Goal: Transaction & Acquisition: Purchase product/service

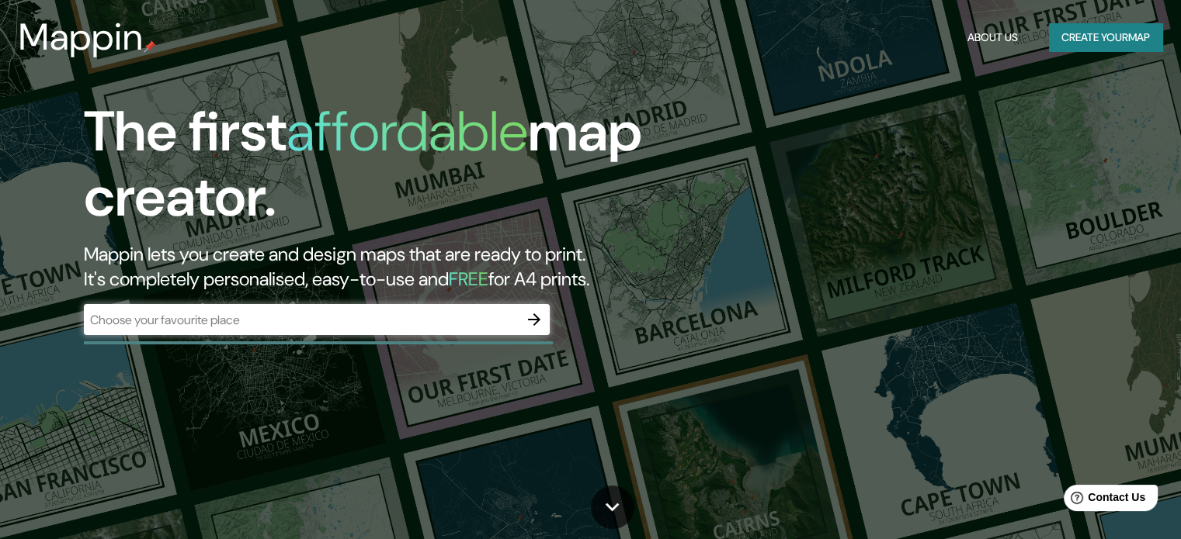
click at [404, 331] on div "​" at bounding box center [317, 319] width 466 height 31
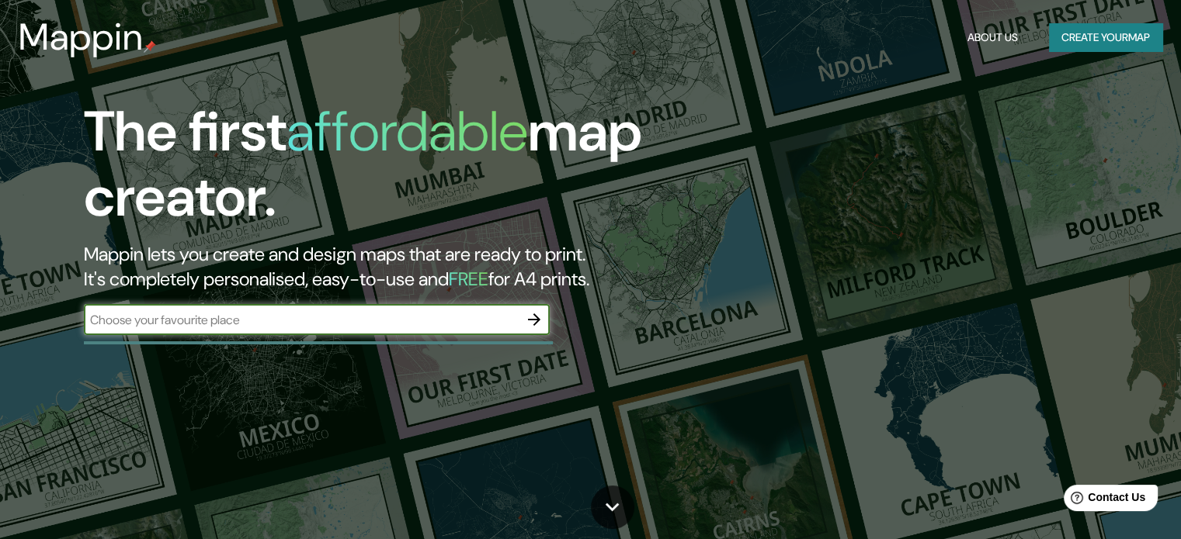
paste input "[STREET_ADDRESS][PERSON_NAME]"
type input "[STREET_ADDRESS][PERSON_NAME]"
click at [526, 326] on icon "button" at bounding box center [534, 319] width 19 height 19
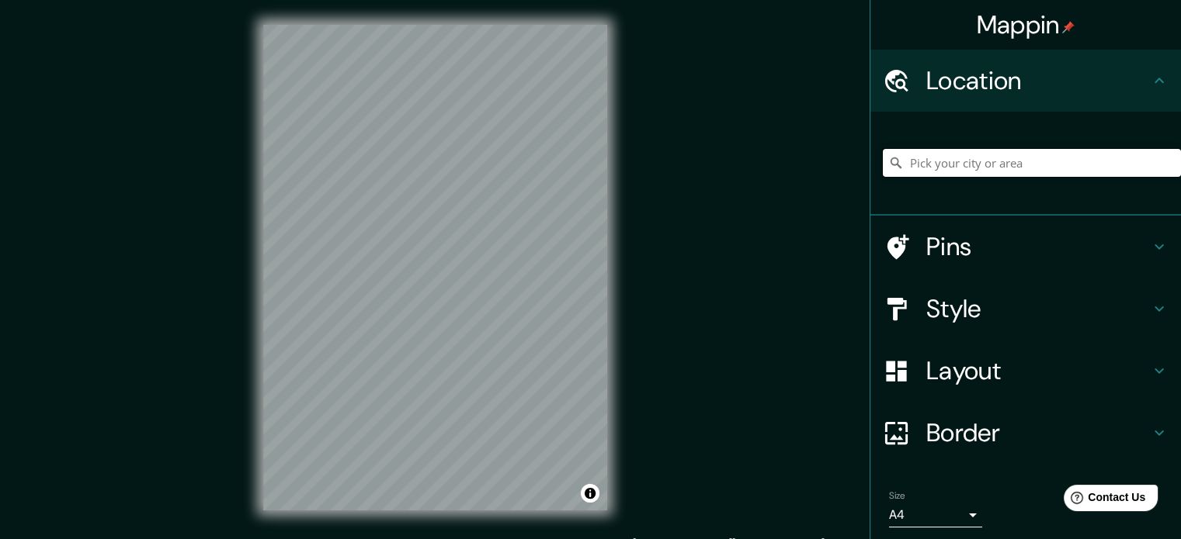
click at [946, 151] on input "Pick your city or area" at bounding box center [1032, 163] width 298 height 28
paste input "[STREET_ADDRESS][PERSON_NAME]"
type input "[STREET_ADDRESS][PERSON_NAME]"
click at [1003, 325] on div "Style" at bounding box center [1025, 309] width 310 height 62
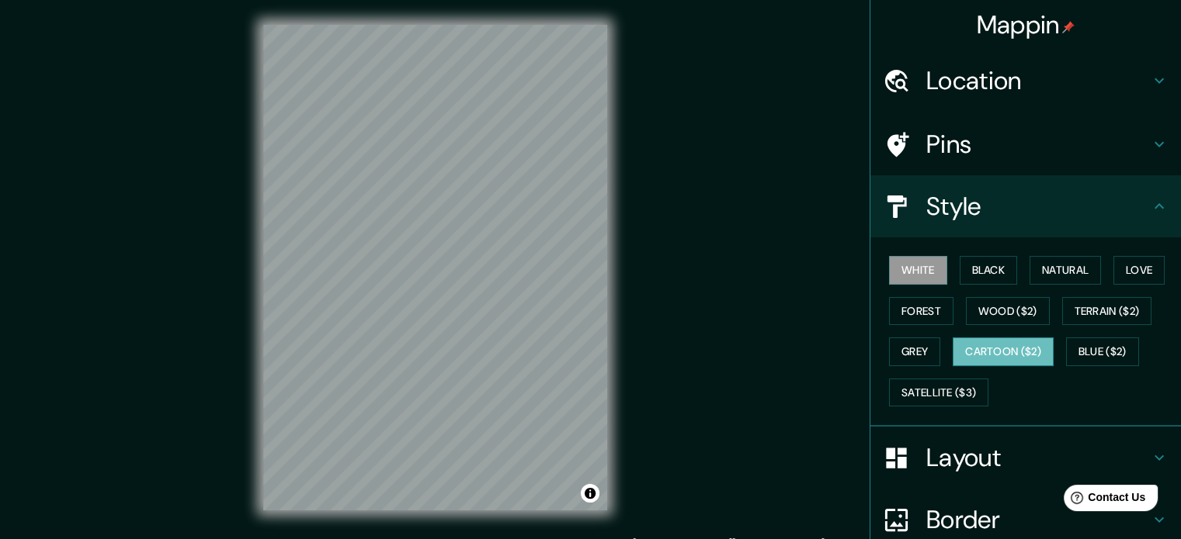
click at [947, 396] on button "Satellite ($3)" at bounding box center [938, 393] width 99 height 29
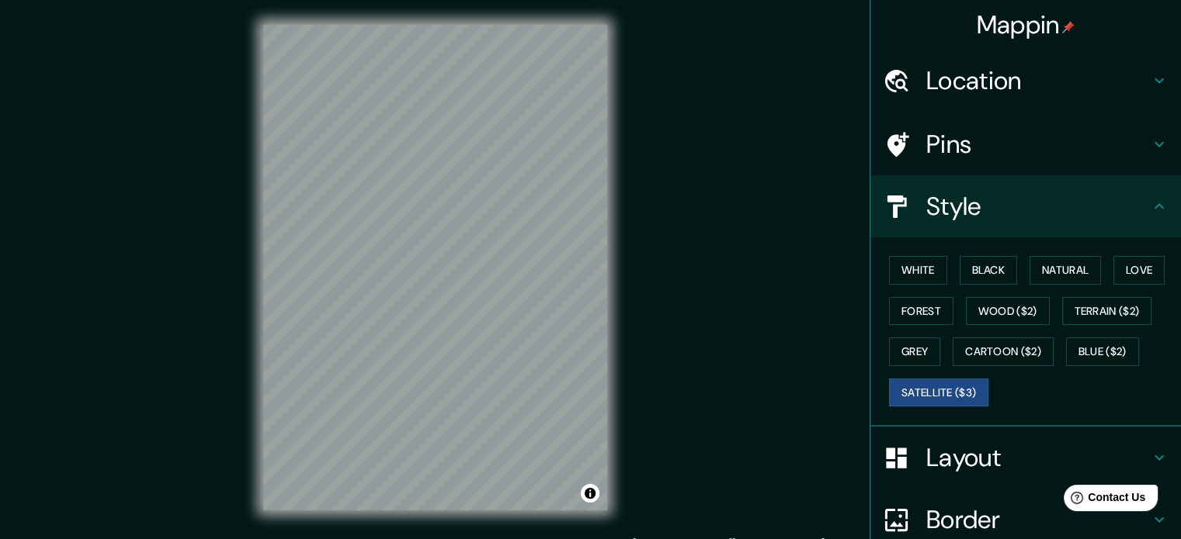
click at [984, 460] on h4 "Layout" at bounding box center [1038, 457] width 224 height 31
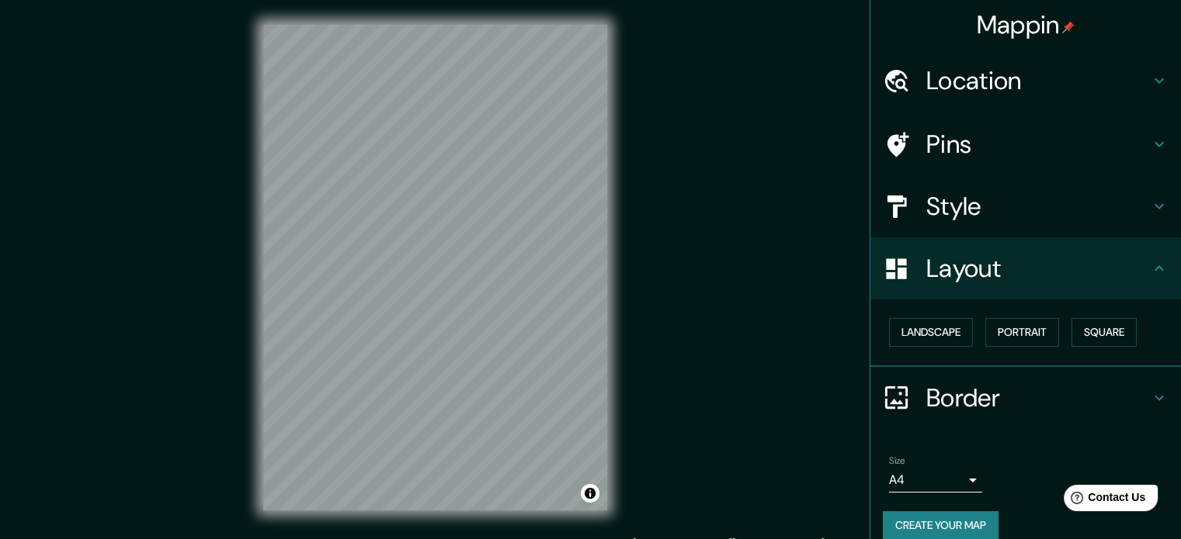
click at [972, 266] on h4 "Layout" at bounding box center [1038, 268] width 224 height 31
click at [935, 202] on h4 "Style" at bounding box center [1038, 206] width 224 height 31
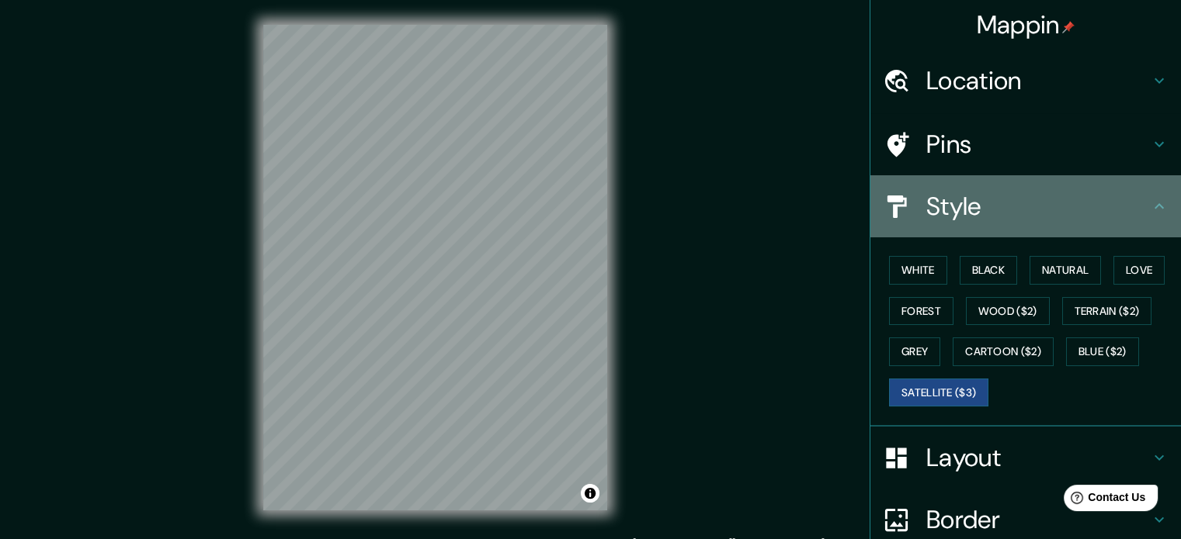
click at [935, 202] on h4 "Style" at bounding box center [1038, 206] width 224 height 31
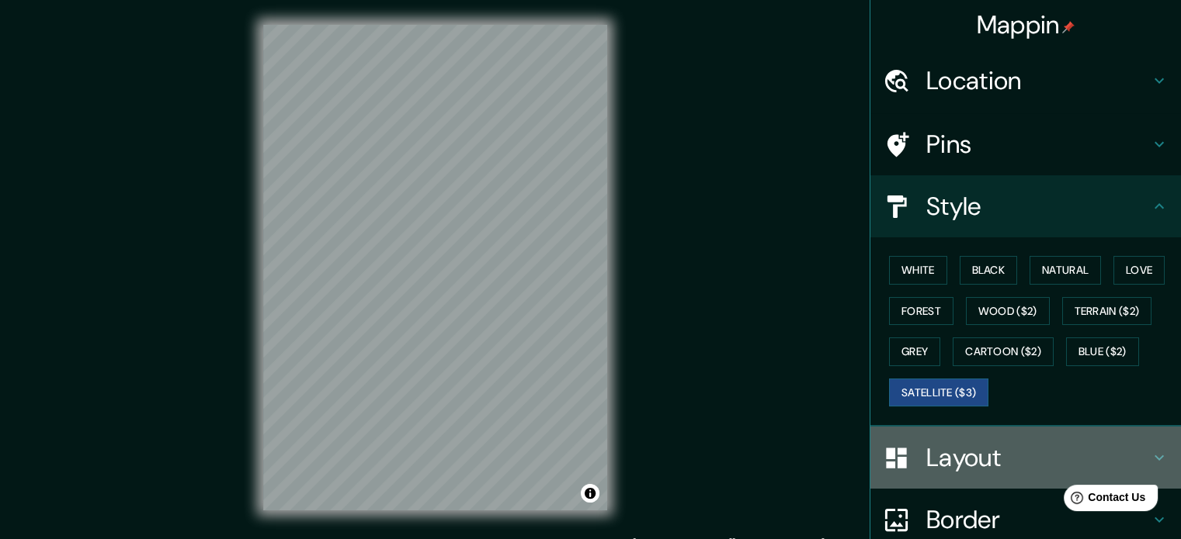
click at [970, 456] on h4 "Layout" at bounding box center [1038, 457] width 224 height 31
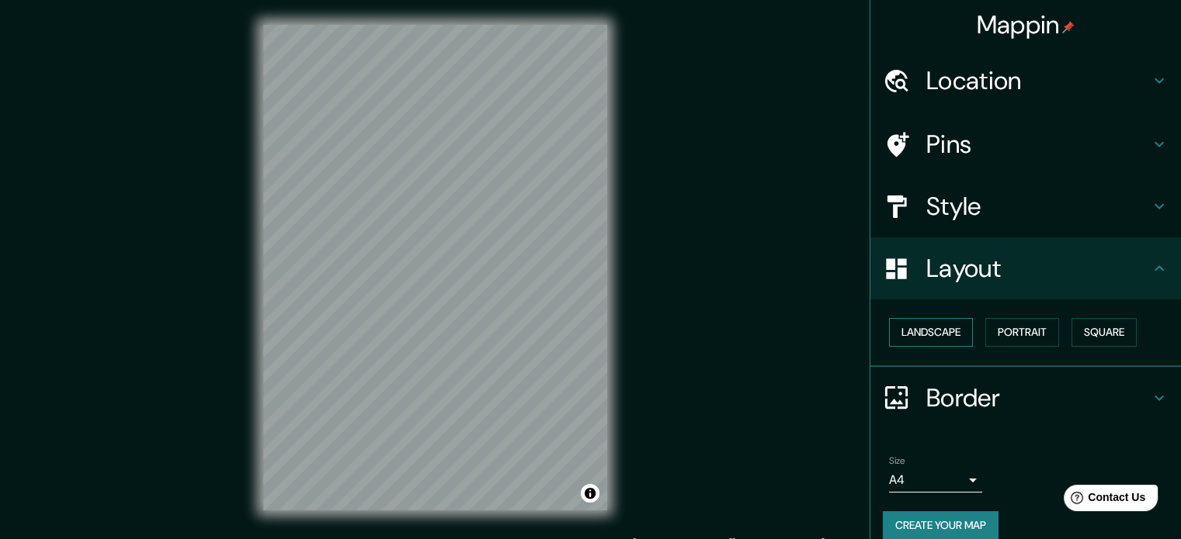
click at [921, 325] on button "Landscape" at bounding box center [931, 332] width 84 height 29
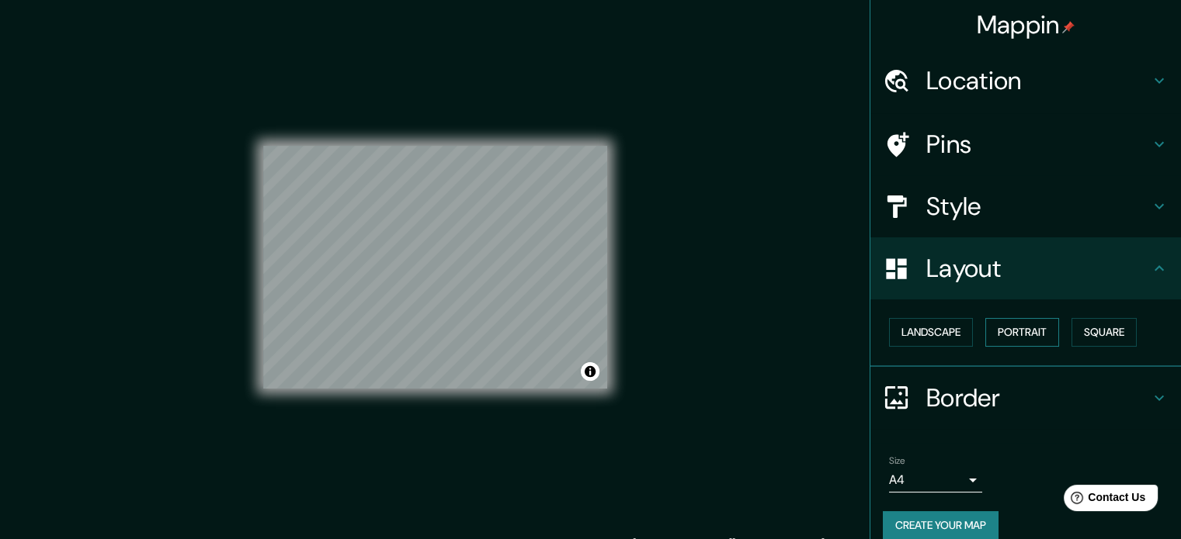
click at [997, 340] on button "Portrait" at bounding box center [1022, 332] width 74 height 29
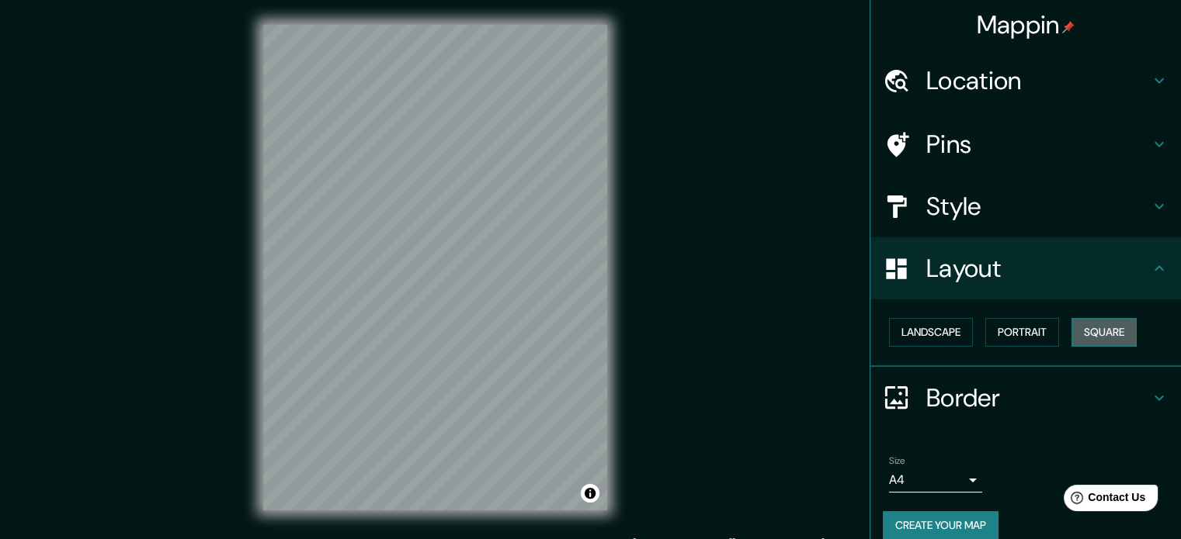
click at [1087, 335] on button "Square" at bounding box center [1103, 332] width 65 height 29
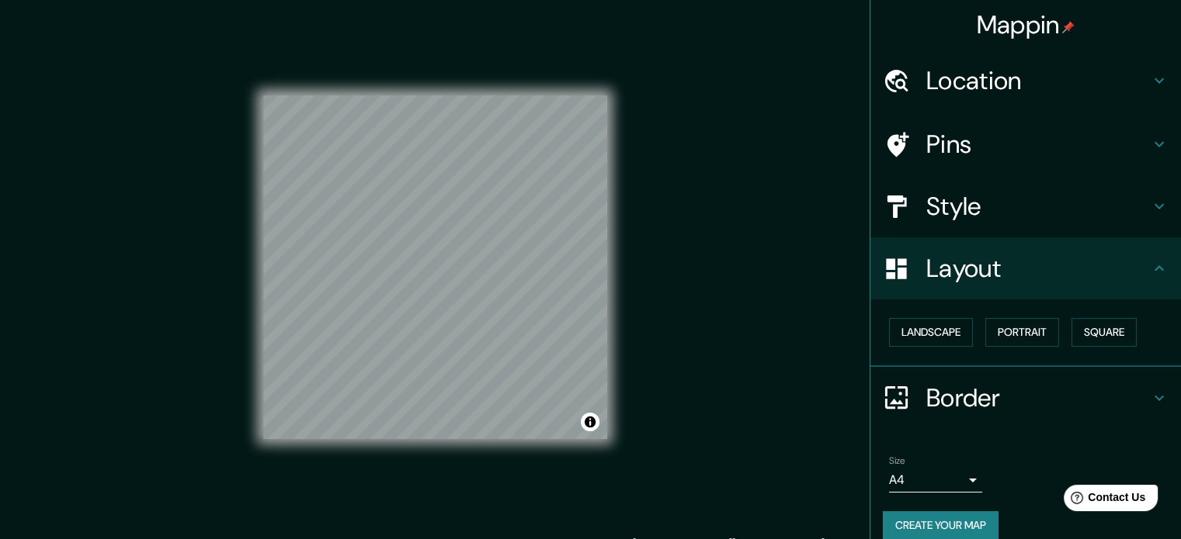
click at [985, 266] on h4 "Layout" at bounding box center [1038, 268] width 224 height 31
click at [1044, 383] on h4 "Border" at bounding box center [1038, 398] width 224 height 31
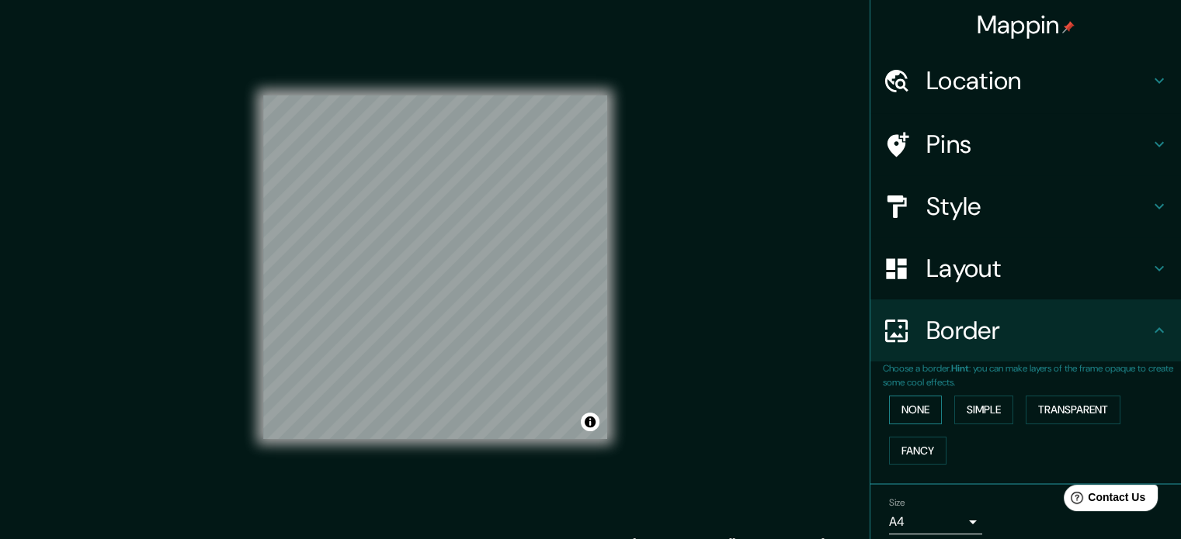
click at [889, 416] on button "None" at bounding box center [915, 410] width 53 height 29
click at [994, 421] on button "Simple" at bounding box center [983, 410] width 59 height 29
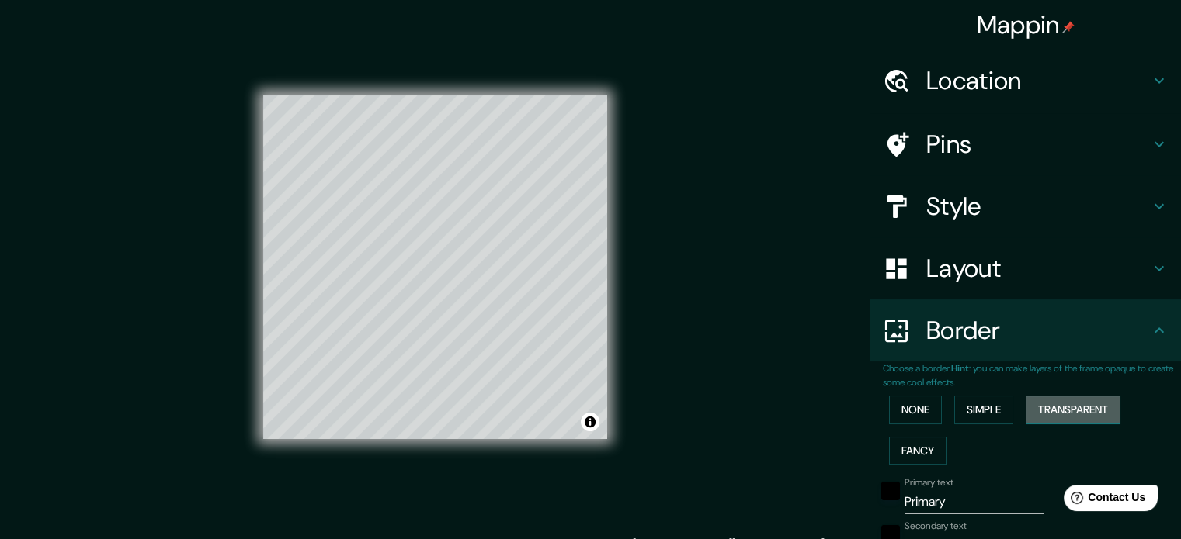
click at [1090, 421] on button "Transparent" at bounding box center [1072, 410] width 95 height 29
click at [893, 454] on button "Fancy" at bounding box center [917, 451] width 57 height 29
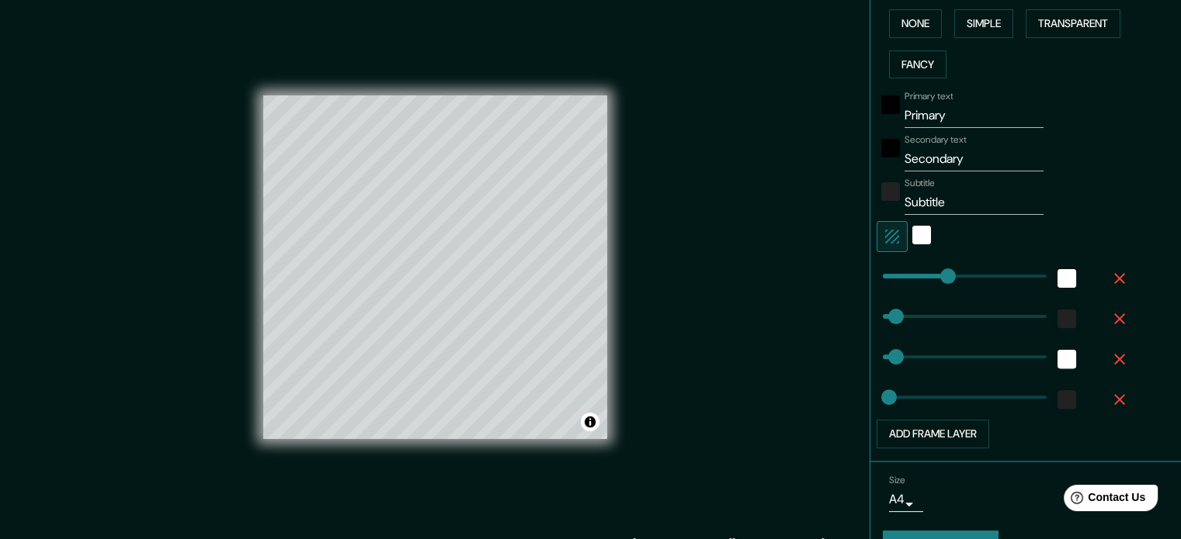
scroll to position [388, 0]
type input "377"
drag, startPoint x: 939, startPoint y: 281, endPoint x: 912, endPoint y: 313, distance: 41.8
type input "35"
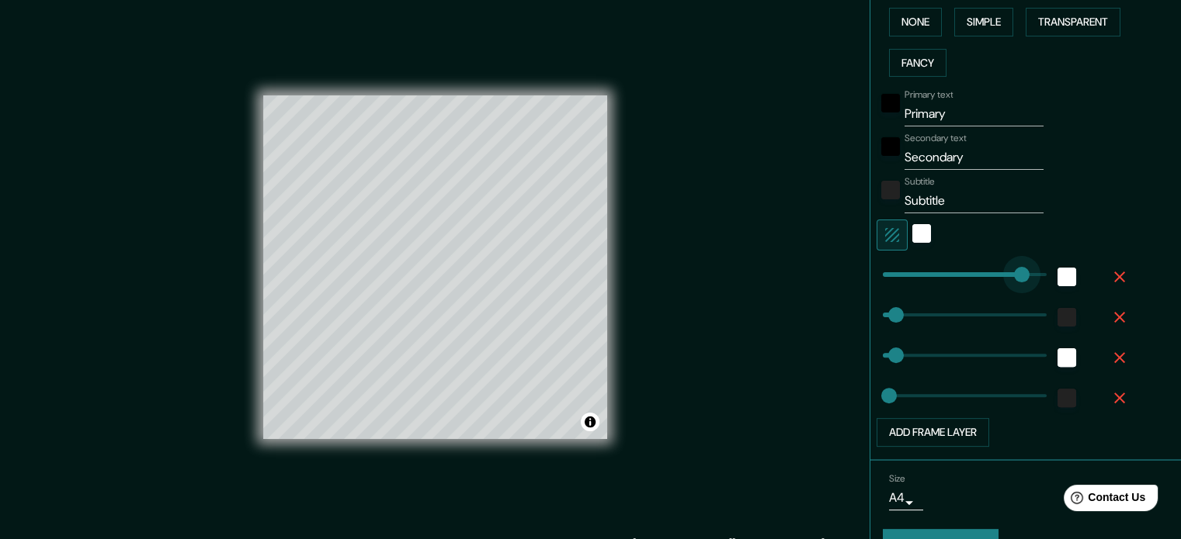
type input "18"
type input "270"
drag, startPoint x: 902, startPoint y: 317, endPoint x: 970, endPoint y: 316, distance: 68.3
type input "35"
type input "18"
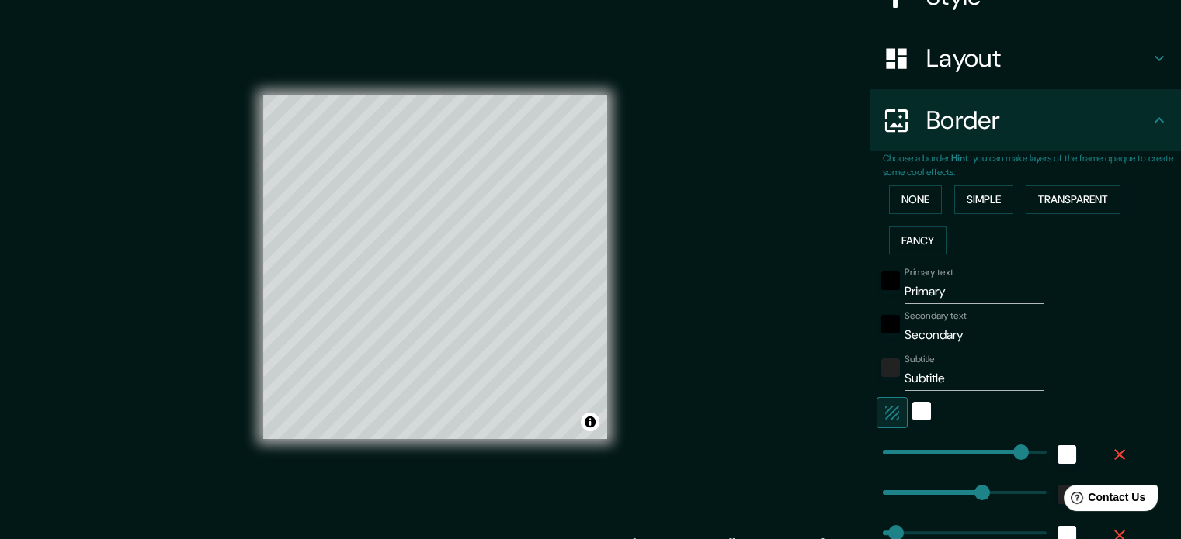
scroll to position [189, 0]
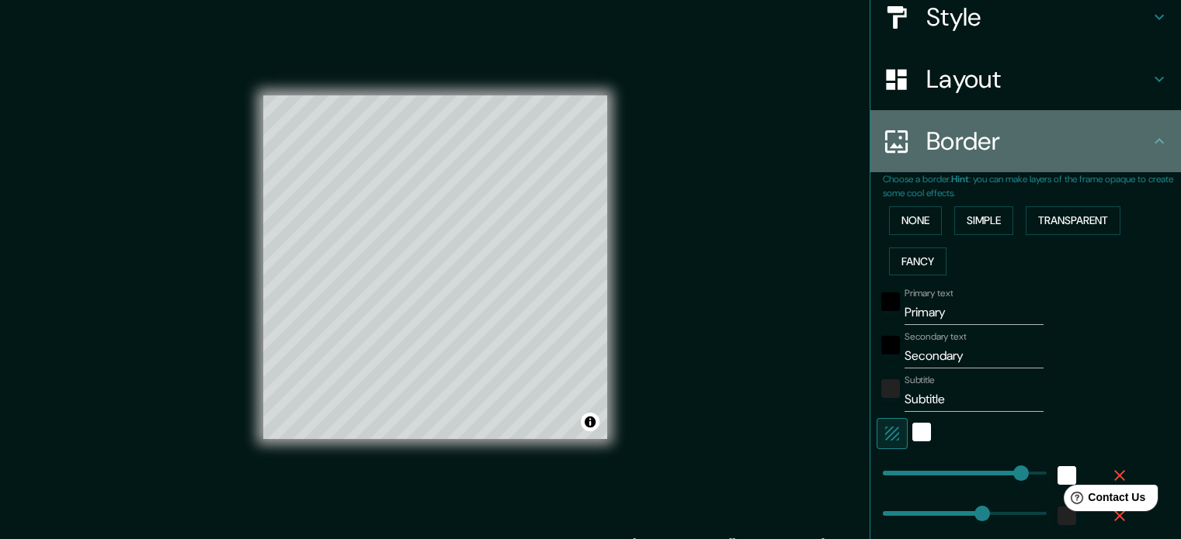
click at [945, 161] on div "Border" at bounding box center [1025, 141] width 310 height 62
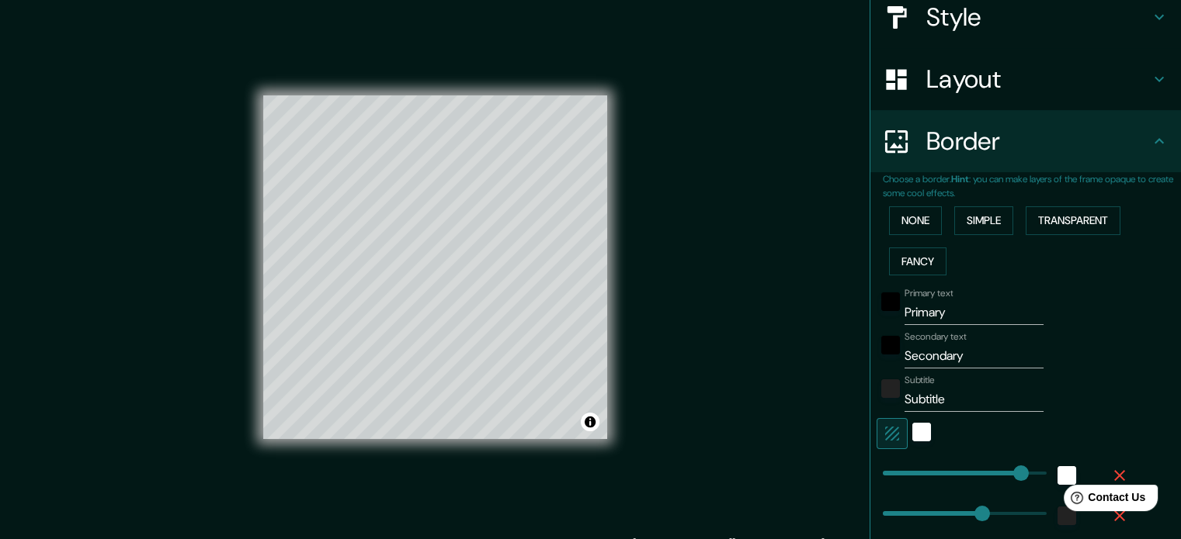
click at [1112, 85] on h4 "Layout" at bounding box center [1038, 79] width 224 height 31
type input "35"
type input "18"
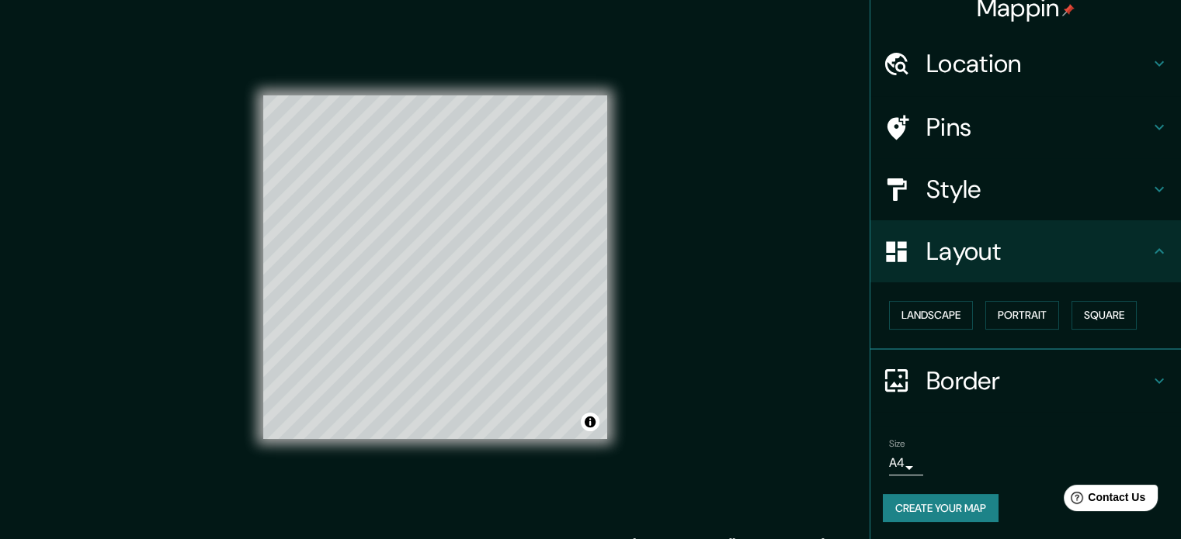
scroll to position [20, 0]
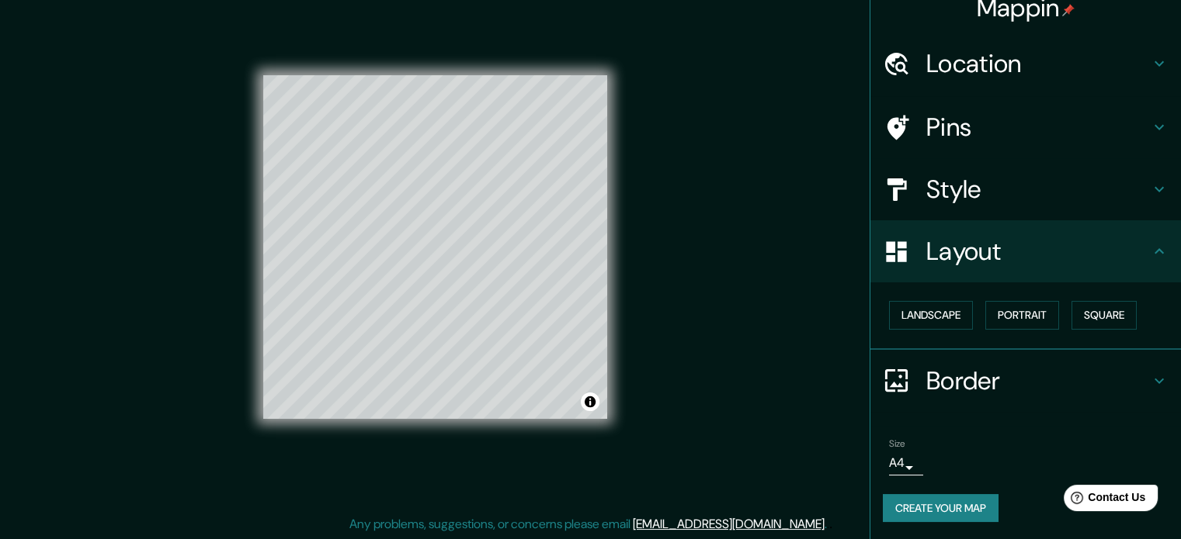
click at [1093, 383] on h4 "Border" at bounding box center [1038, 381] width 224 height 31
type input "35"
type input "18"
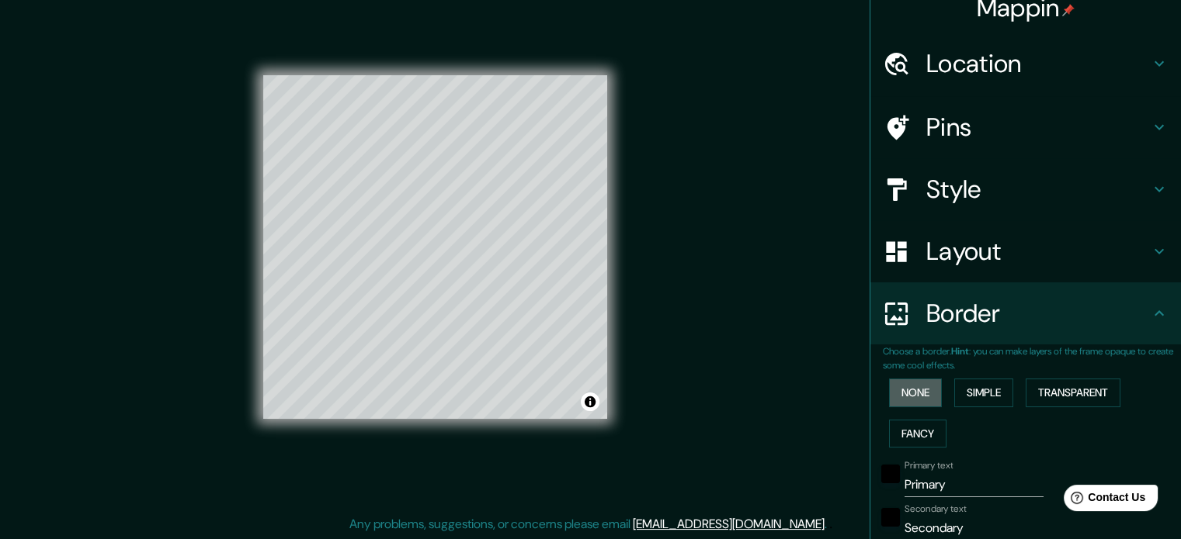
drag, startPoint x: 916, startPoint y: 384, endPoint x: 947, endPoint y: 330, distance: 62.6
click at [916, 383] on button "None" at bounding box center [915, 393] width 53 height 29
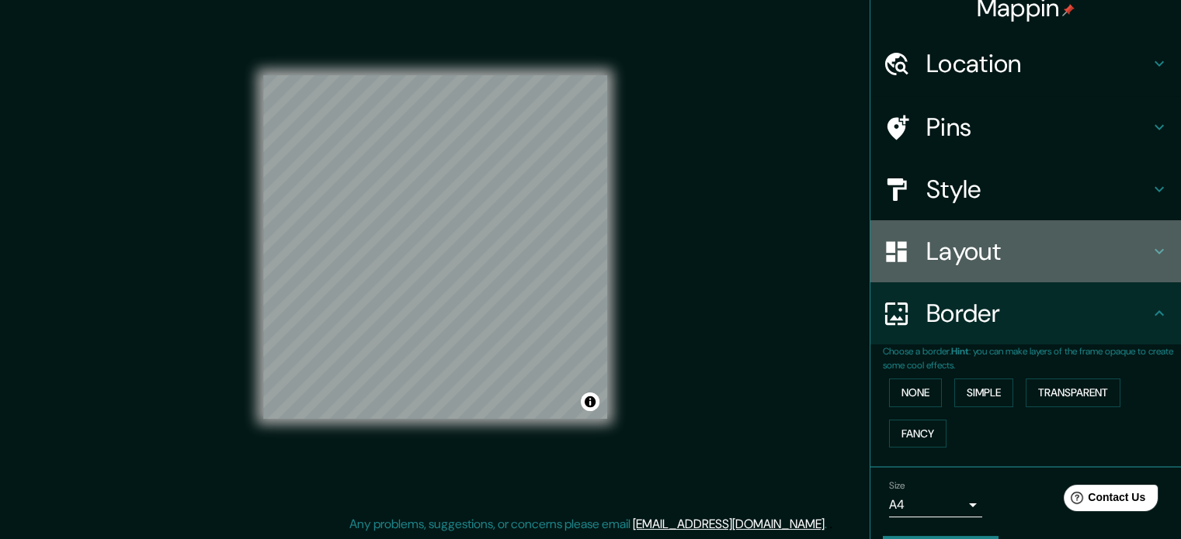
click at [982, 279] on div "Layout" at bounding box center [1025, 251] width 310 height 62
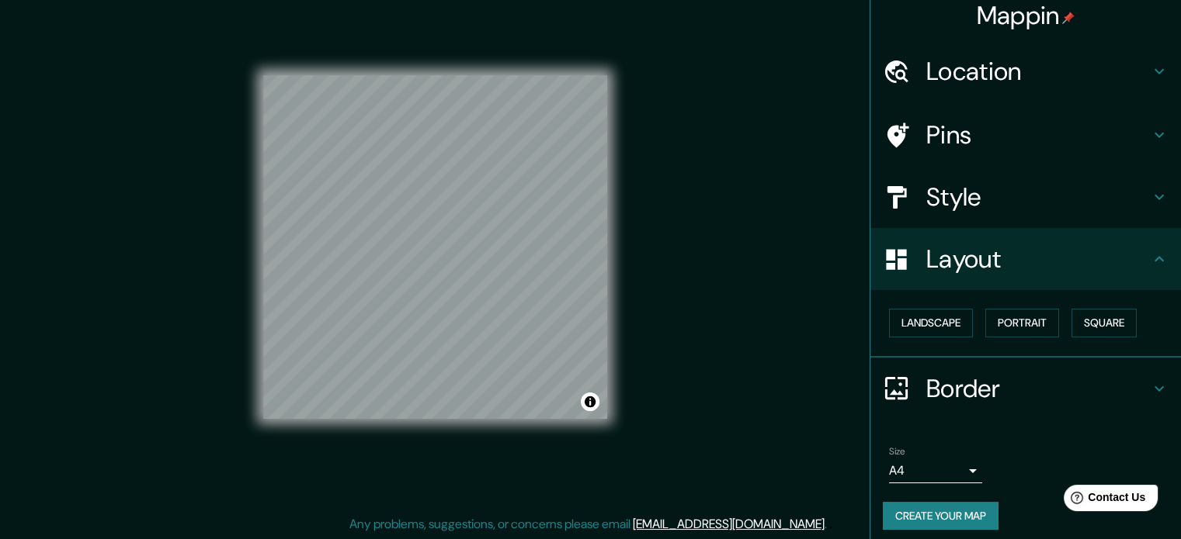
scroll to position [0, 0]
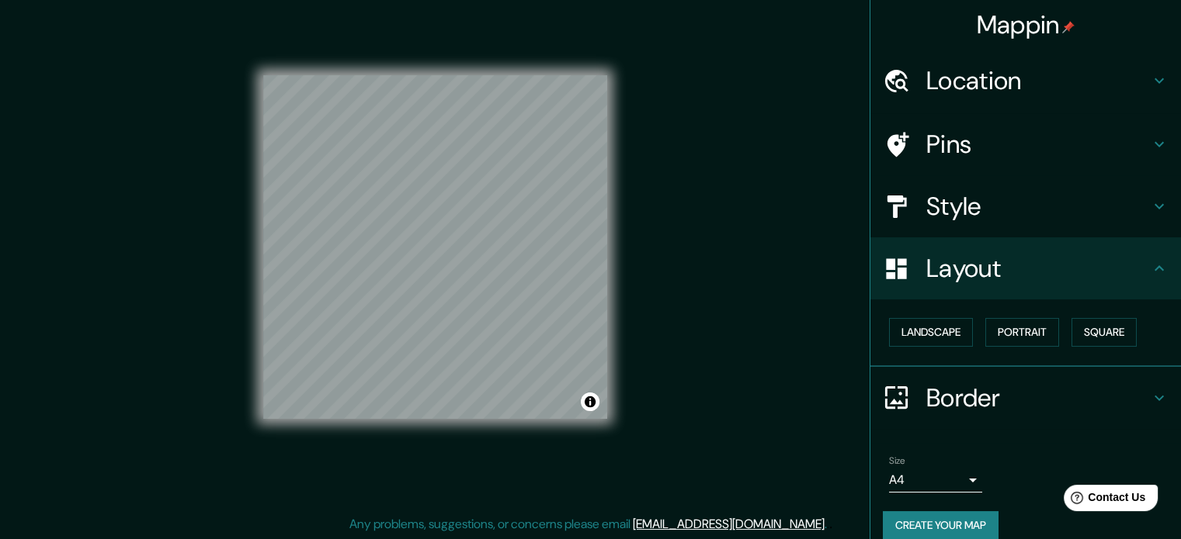
click at [800, 241] on div "Mappin Location [STREET_ADDRESS][PERSON_NAME] [STREET_ADDRESS][PERSON_NAME] [GE…" at bounding box center [590, 260] width 1181 height 560
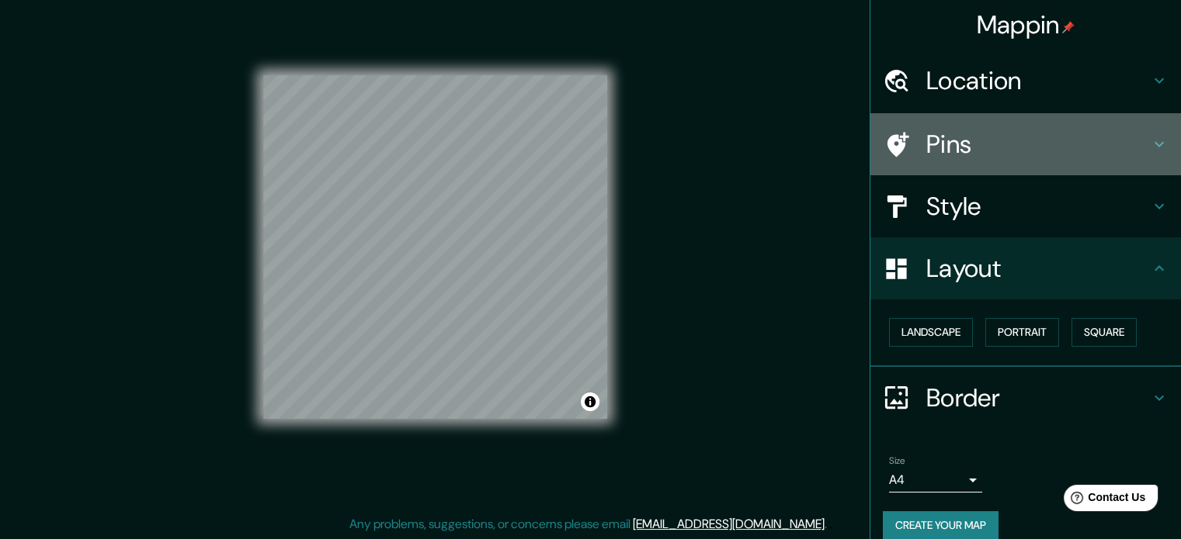
click at [926, 154] on h4 "Pins" at bounding box center [1038, 144] width 224 height 31
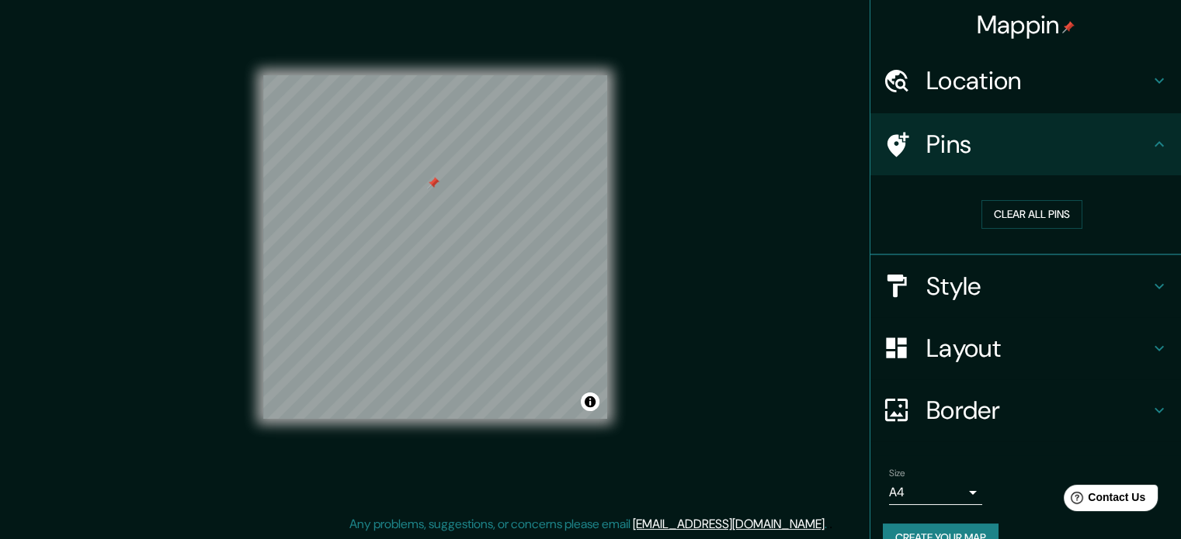
click at [1037, 85] on h4 "Location" at bounding box center [1038, 80] width 224 height 31
